Goal: Find specific page/section: Find specific page/section

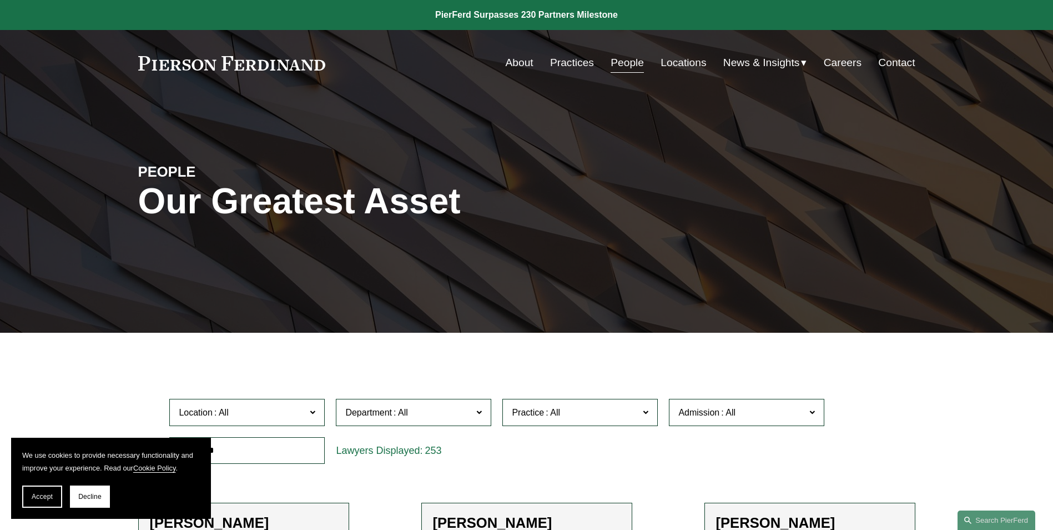
click at [630, 61] on link "People" at bounding box center [627, 62] width 33 height 21
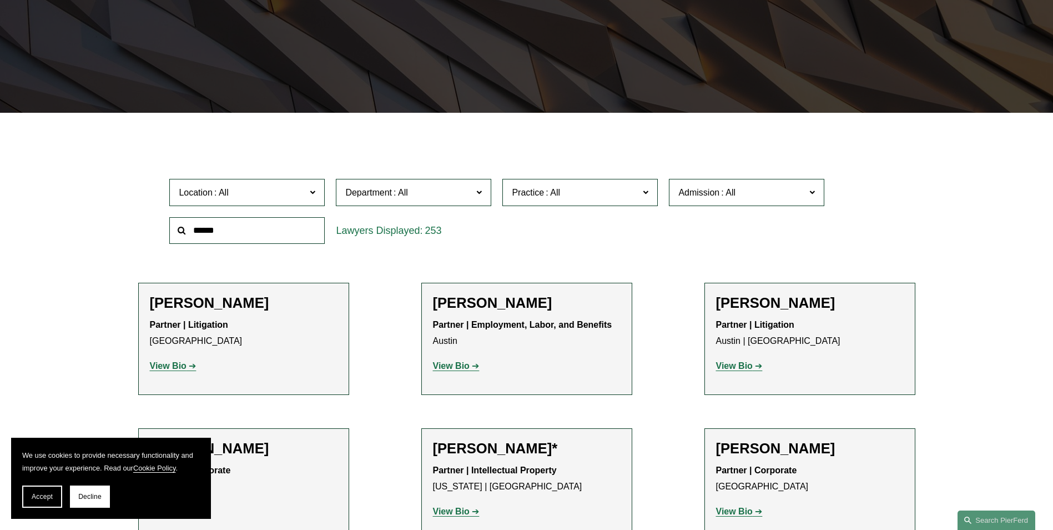
scroll to position [222, 0]
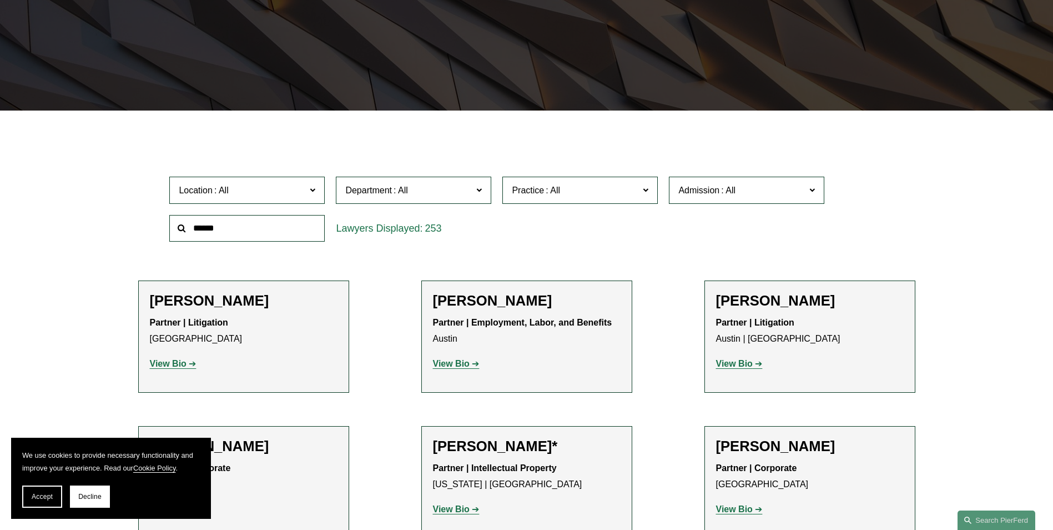
click at [266, 237] on input "text" at bounding box center [246, 228] width 155 height 27
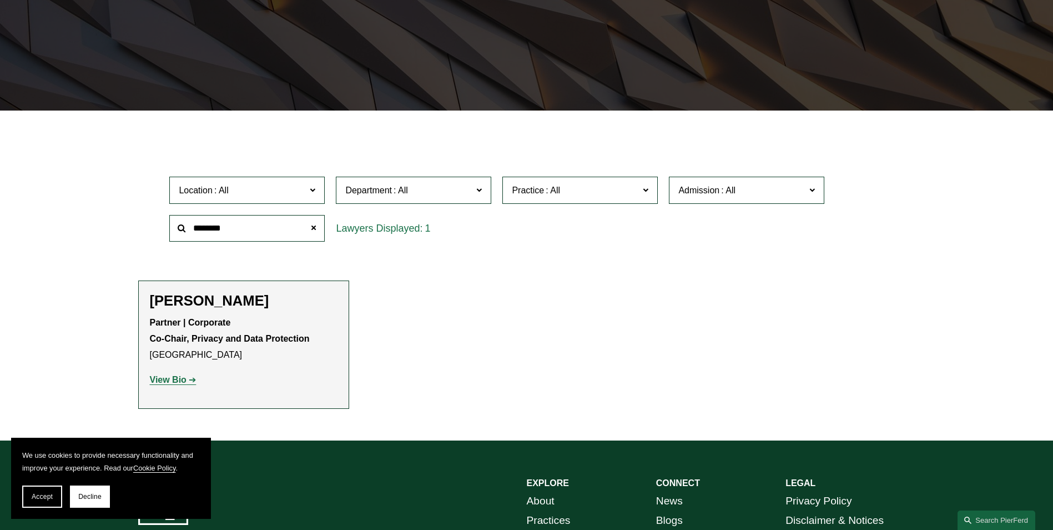
type input "********"
